Goal: Task Accomplishment & Management: Use online tool/utility

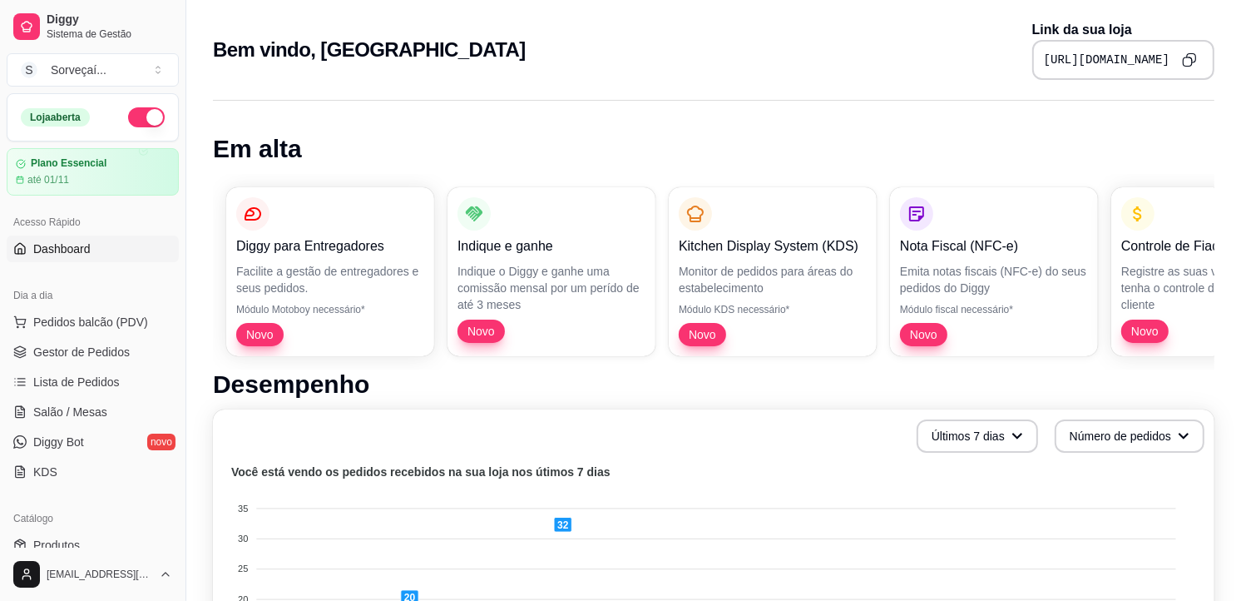
click at [1195, 61] on icon "Copy to clipboard" at bounding box center [1189, 59] width 15 height 15
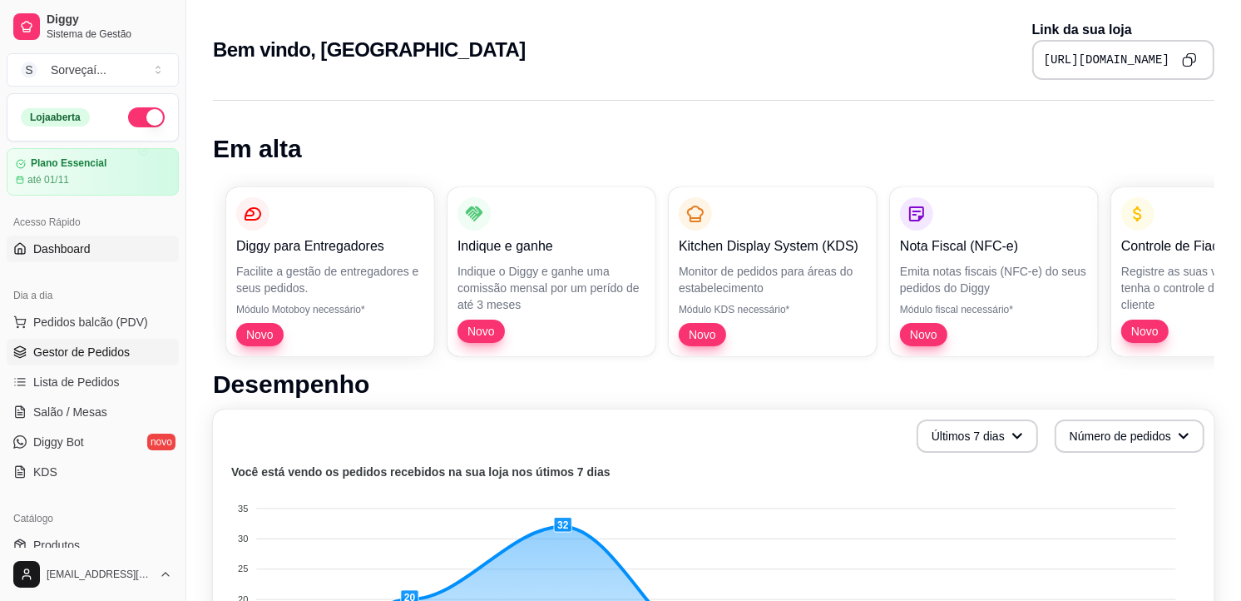
click at [117, 354] on span "Gestor de Pedidos" at bounding box center [81, 352] width 96 height 17
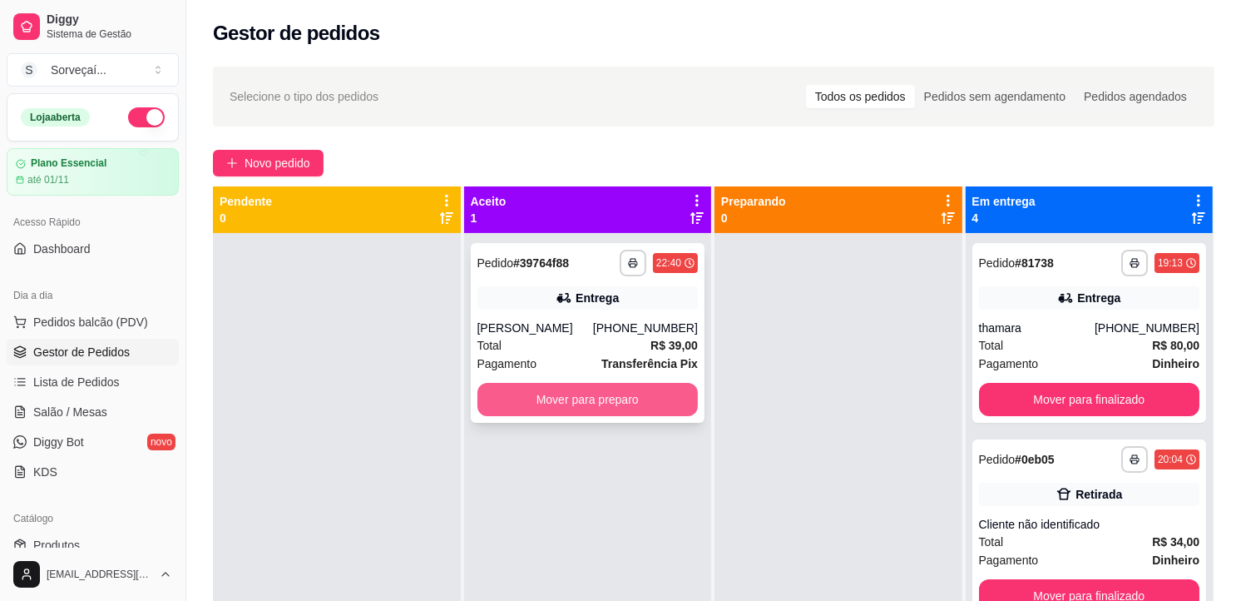
click at [636, 391] on button "Mover para preparo" at bounding box center [587, 399] width 221 height 33
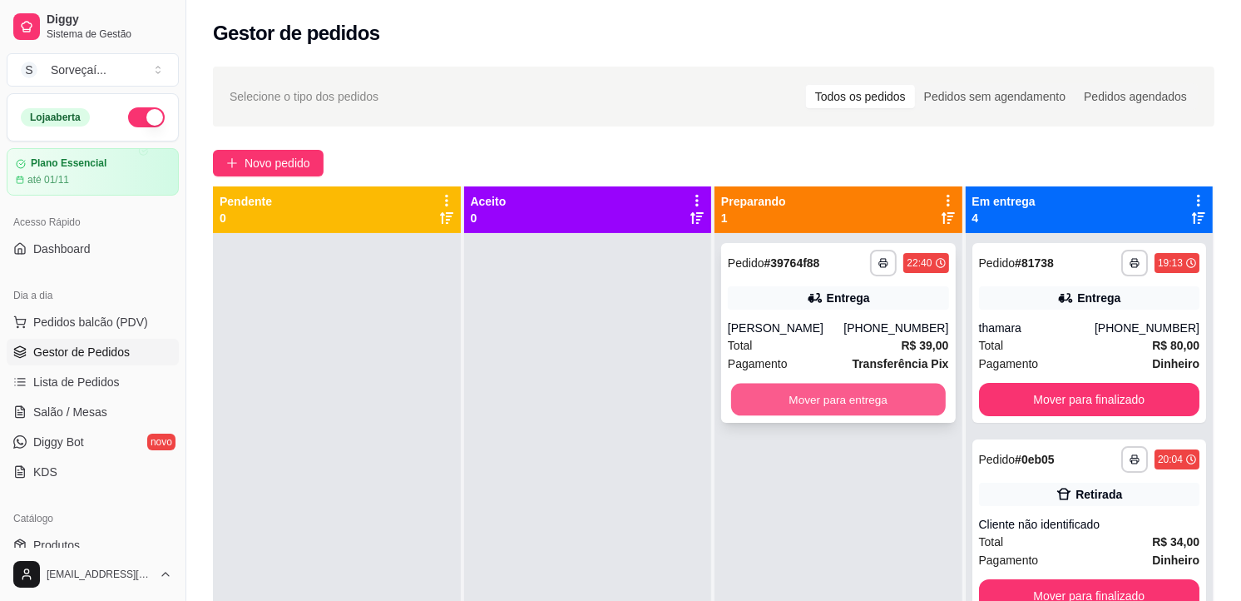
click at [809, 410] on button "Mover para entrega" at bounding box center [838, 399] width 215 height 32
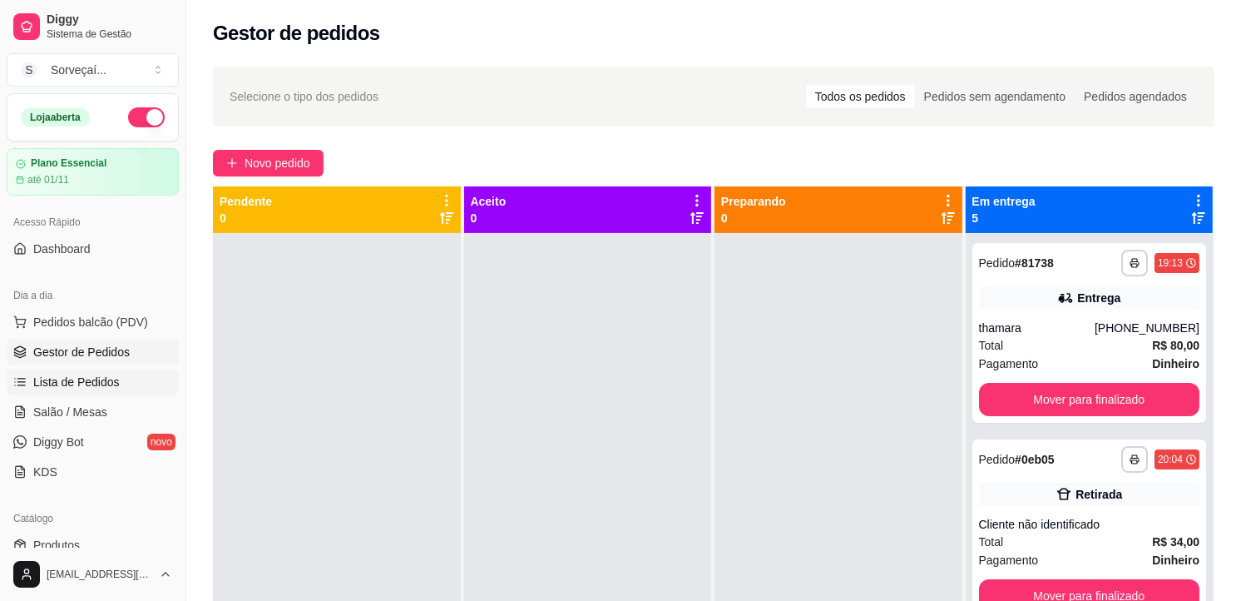
click at [79, 383] on span "Lista de Pedidos" at bounding box center [76, 382] width 87 height 17
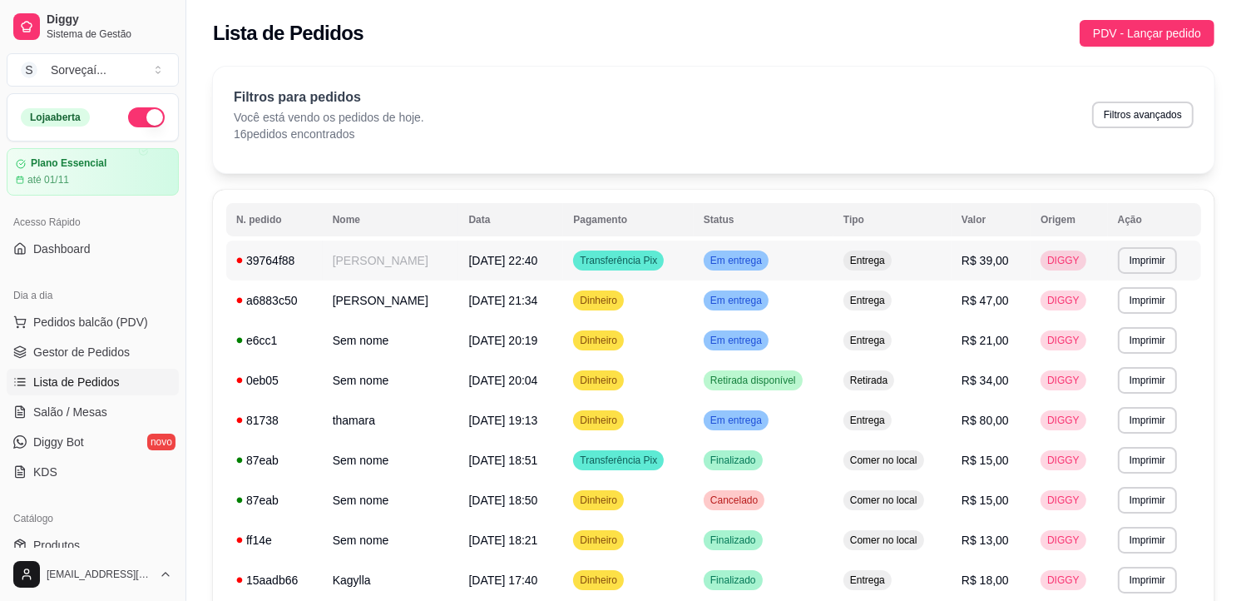
click at [393, 265] on td "[PERSON_NAME]" at bounding box center [391, 260] width 136 height 40
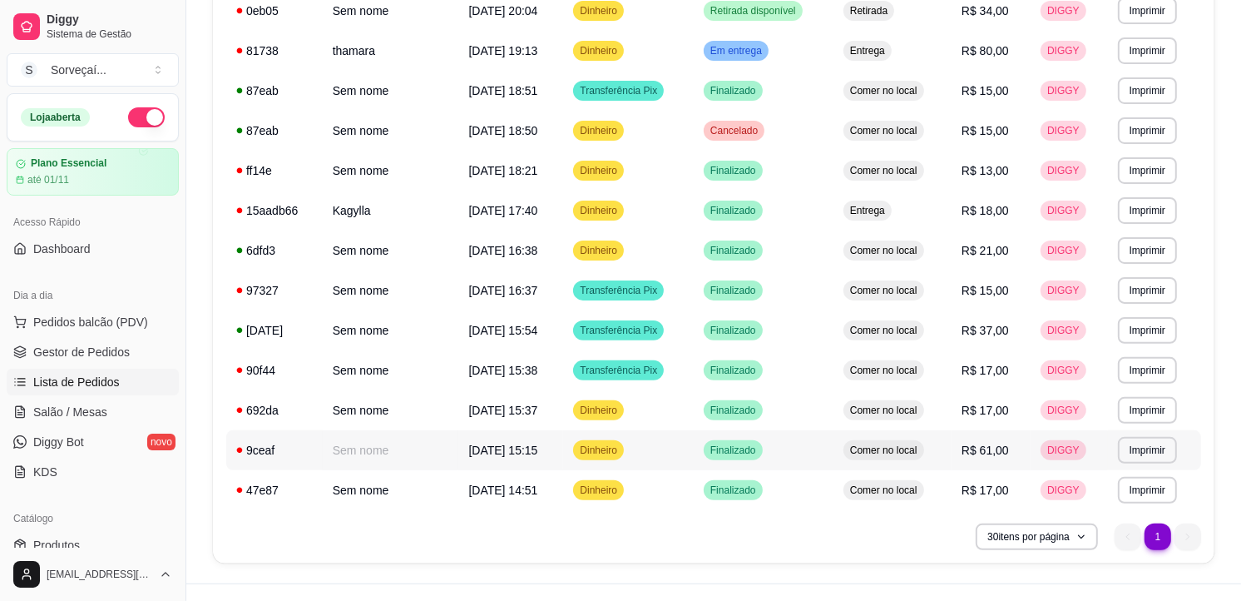
scroll to position [277, 0]
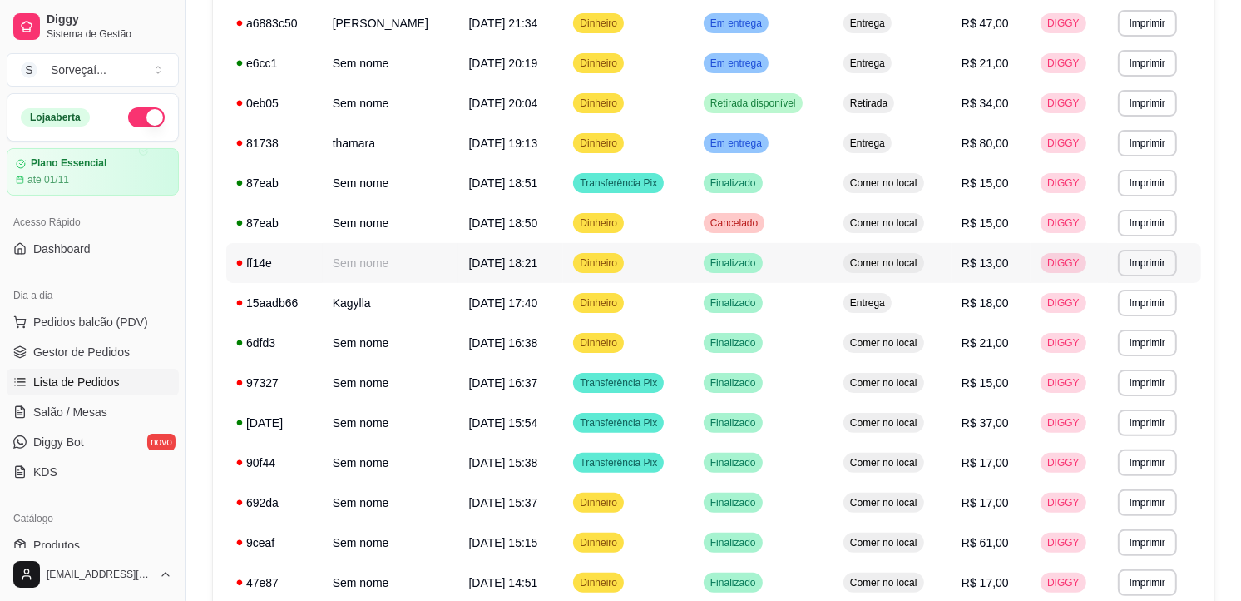
click at [757, 275] on td "Finalizado" at bounding box center [764, 263] width 140 height 40
click at [477, 298] on span "[DATE] 17:40" at bounding box center [502, 302] width 69 height 13
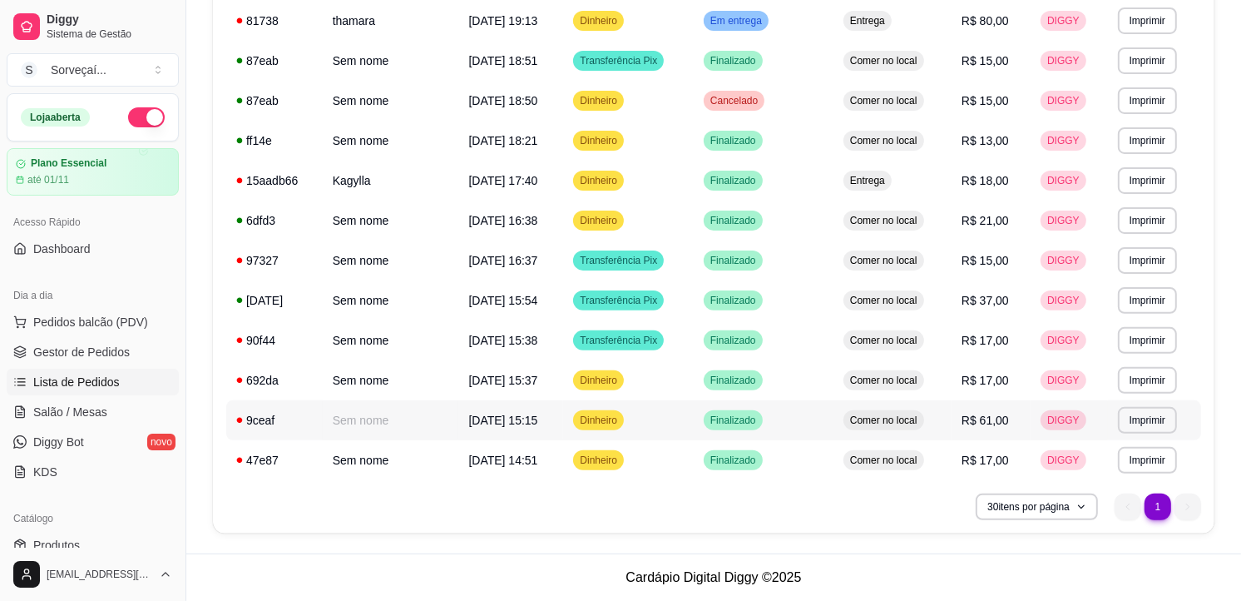
scroll to position [0, 0]
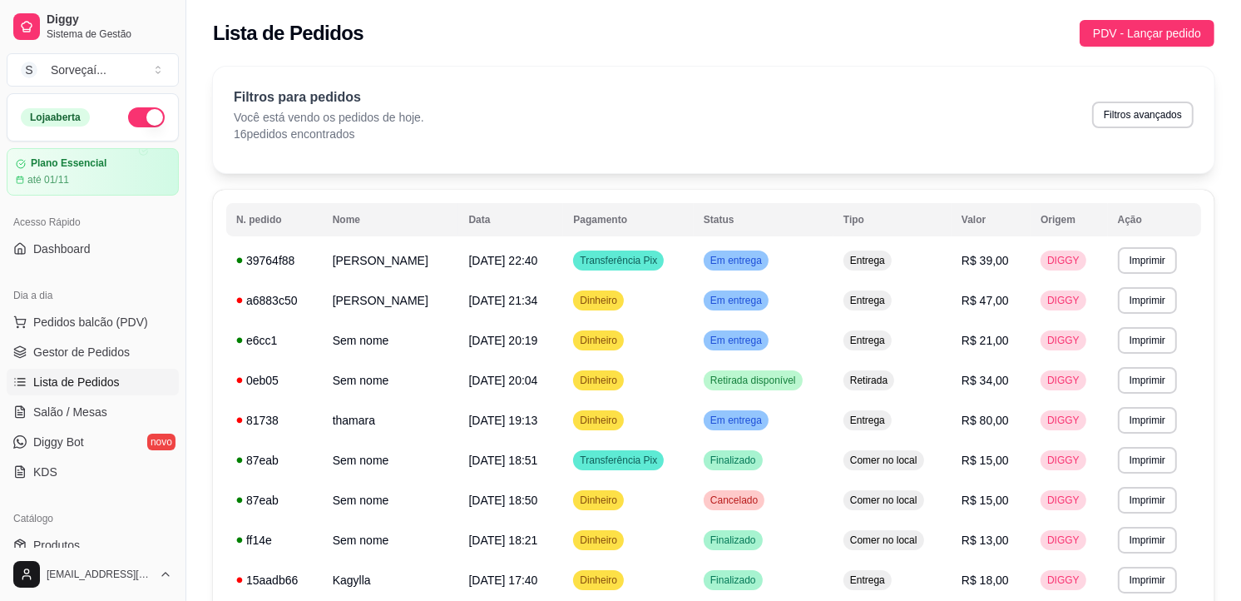
click at [97, 337] on ul "Pedidos balcão (PDV) Gestor de Pedidos Lista de Pedidos Salão / Mesas Diggy Bot…" at bounding box center [93, 397] width 172 height 176
click at [98, 342] on link "Gestor de Pedidos" at bounding box center [93, 352] width 172 height 27
